Goal: Task Accomplishment & Management: Use online tool/utility

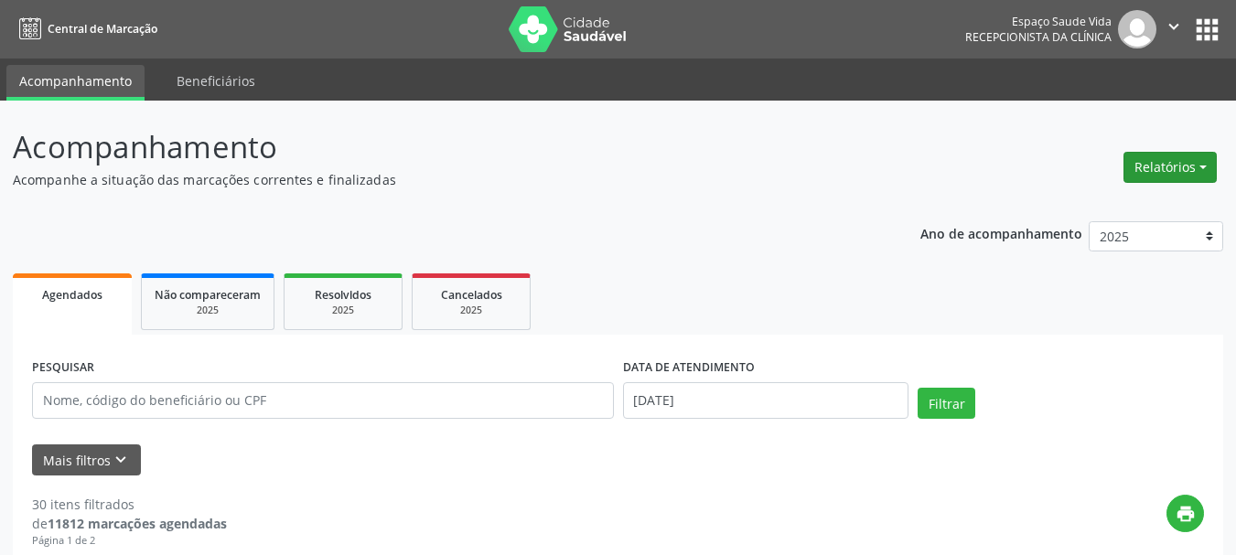
click at [1179, 166] on button "Relatórios" at bounding box center [1169, 167] width 93 height 31
click at [1090, 209] on link "Agendamentos" at bounding box center [1119, 207] width 197 height 26
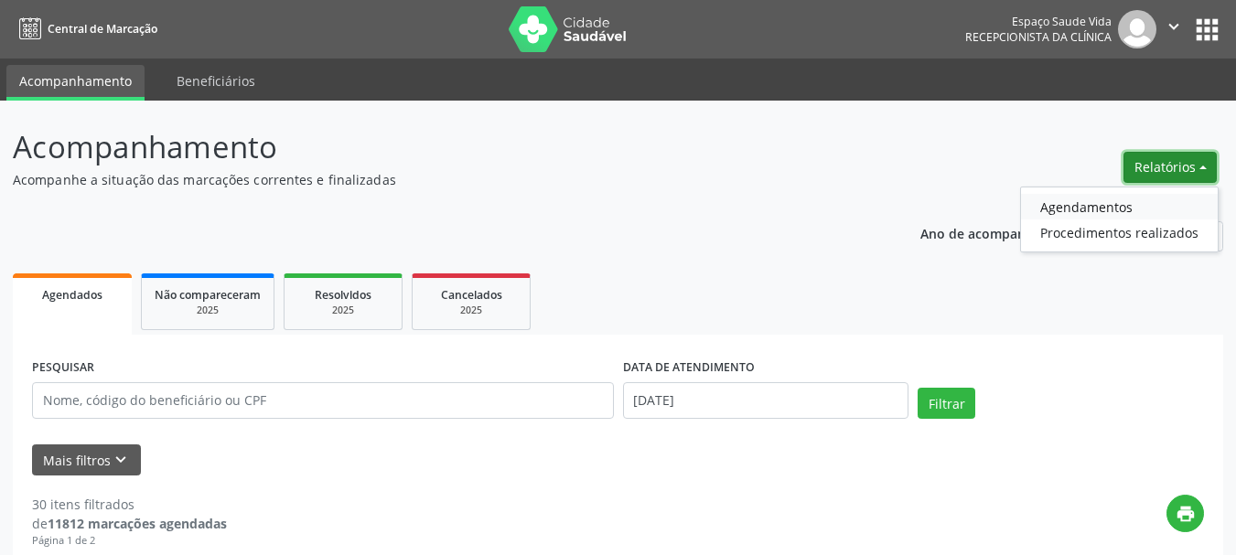
select select "7"
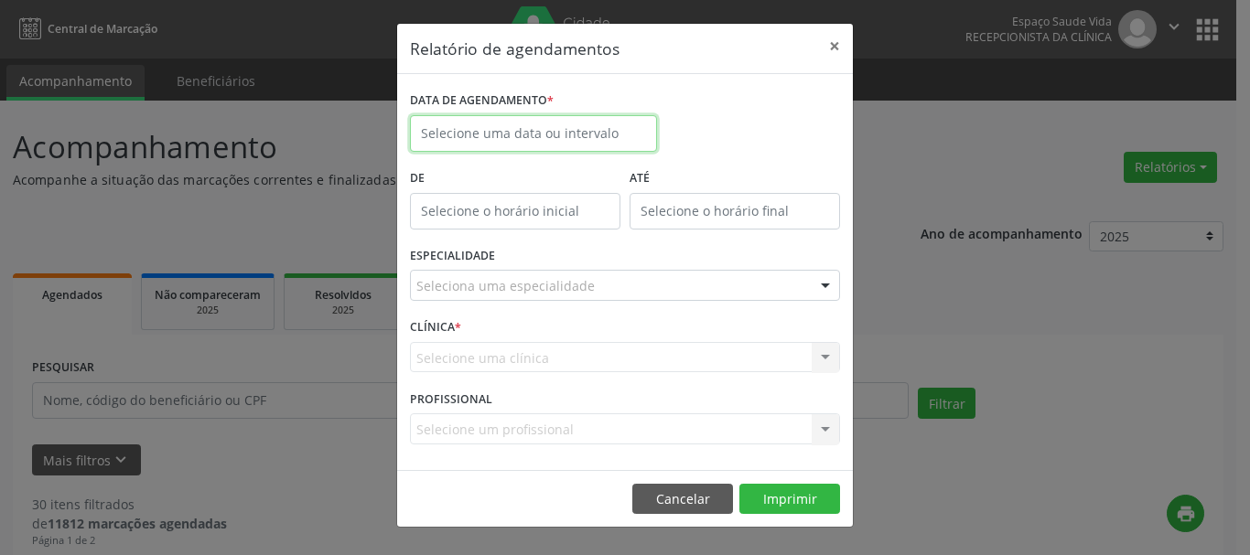
click at [456, 129] on input "text" at bounding box center [533, 133] width 247 height 37
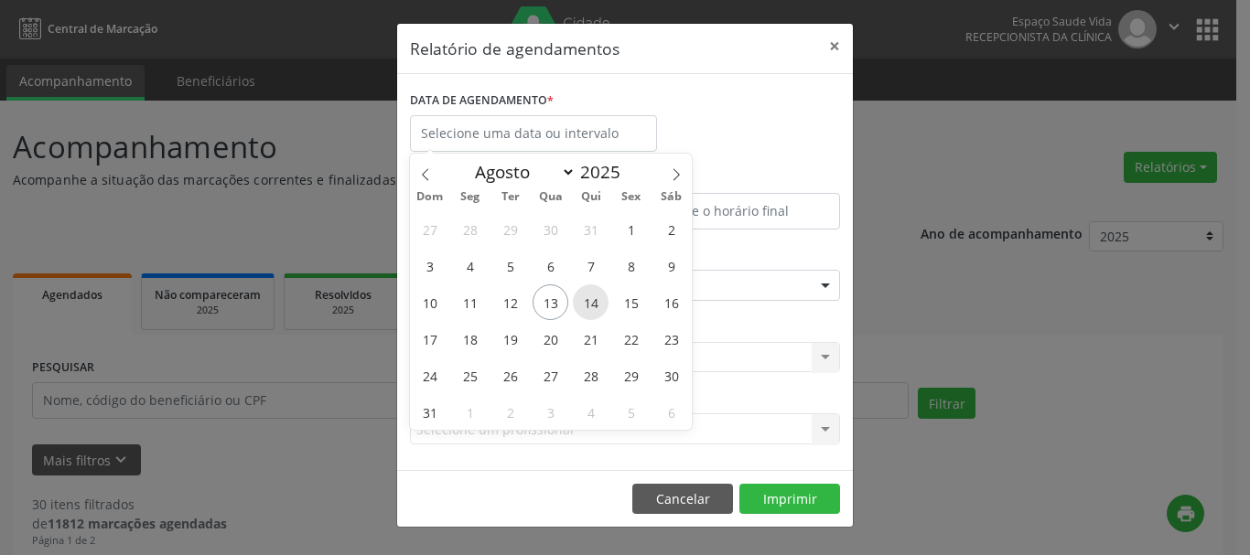
click at [592, 304] on span "14" at bounding box center [591, 302] width 36 height 36
type input "[DATE]"
click at [592, 304] on span "14" at bounding box center [591, 302] width 36 height 36
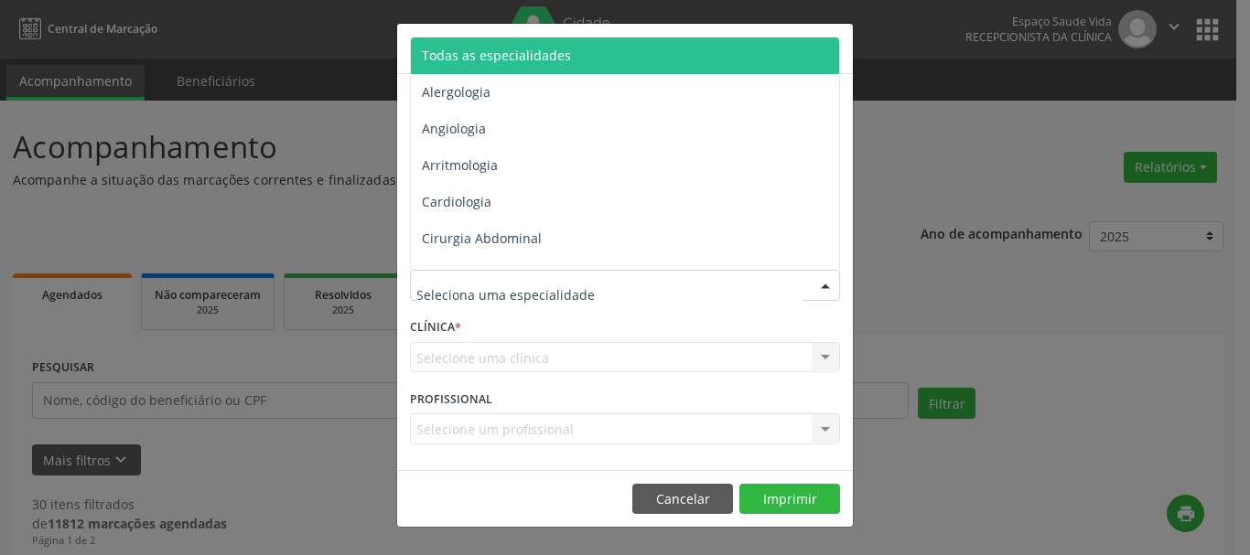
click at [478, 54] on span "Todas as especialidades" at bounding box center [496, 55] width 149 height 17
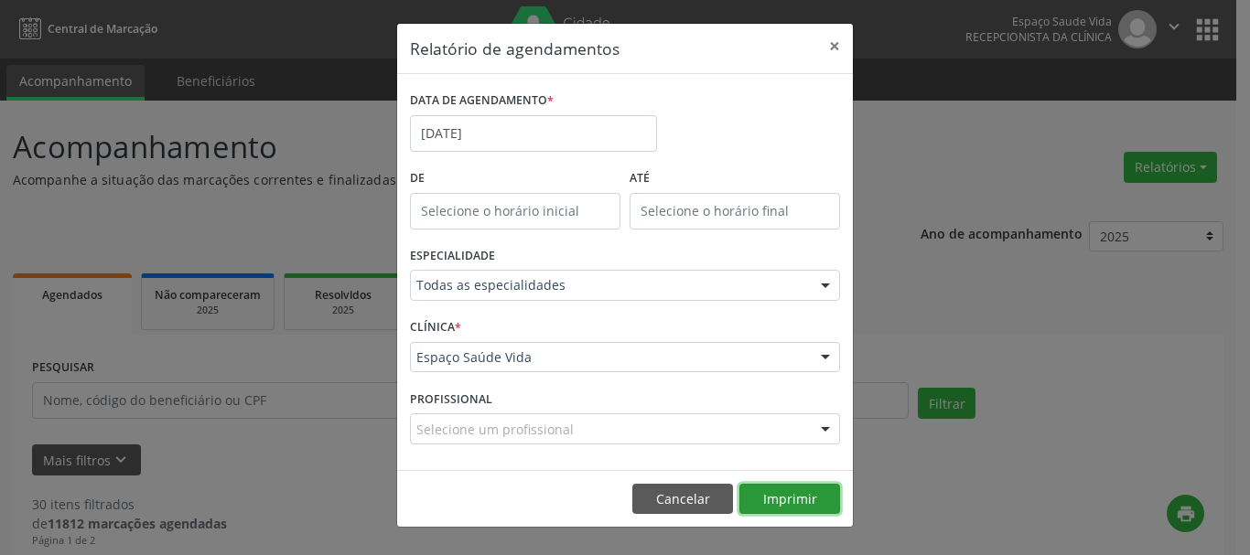
click at [800, 495] on button "Imprimir" at bounding box center [789, 499] width 101 height 31
